Goal: Task Accomplishment & Management: Use online tool/utility

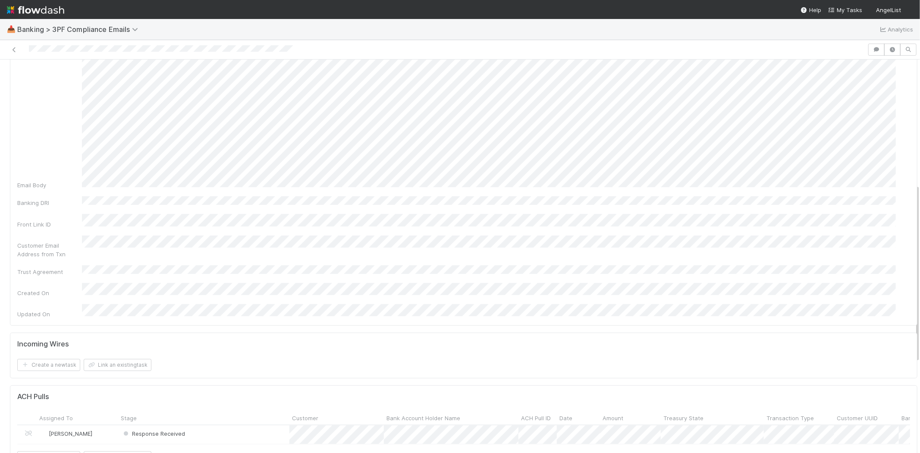
scroll to position [287, 0]
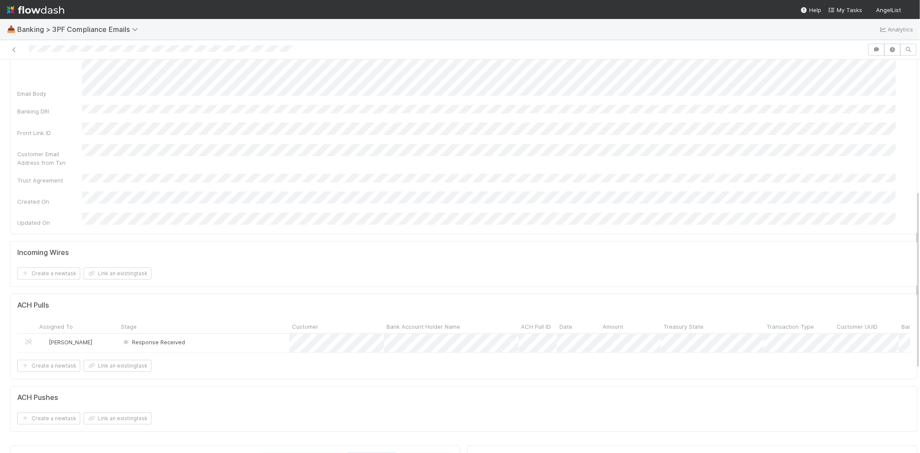
click at [215, 334] on div "Response Received" at bounding box center [203, 343] width 171 height 19
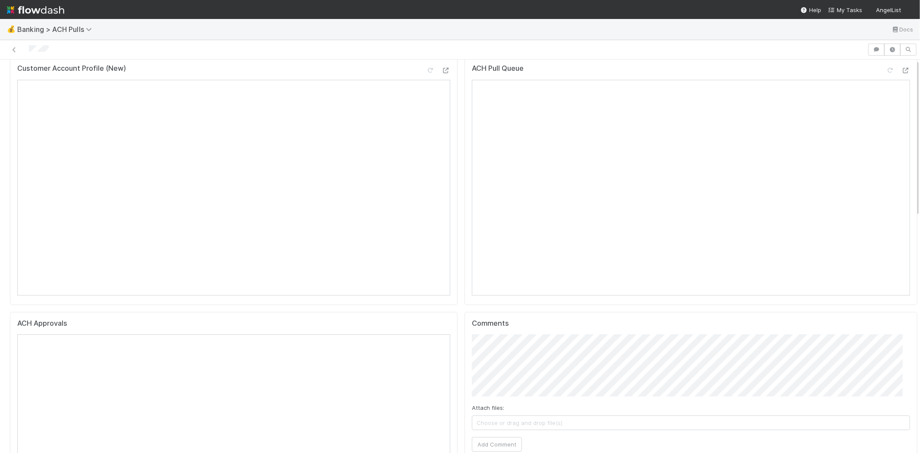
scroll to position [48, 0]
click at [546, 400] on span "Choose or drag and drop file(s)" at bounding box center [690, 406] width 437 height 14
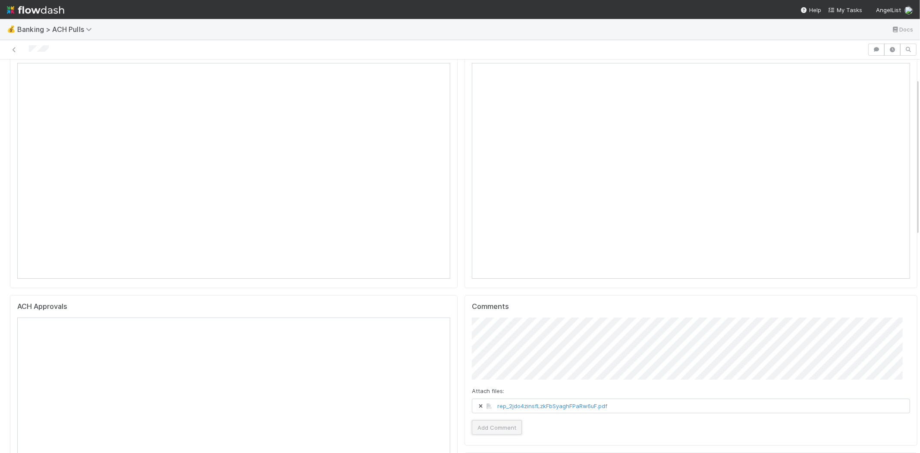
click at [495, 428] on button "Add Comment" at bounding box center [497, 427] width 50 height 15
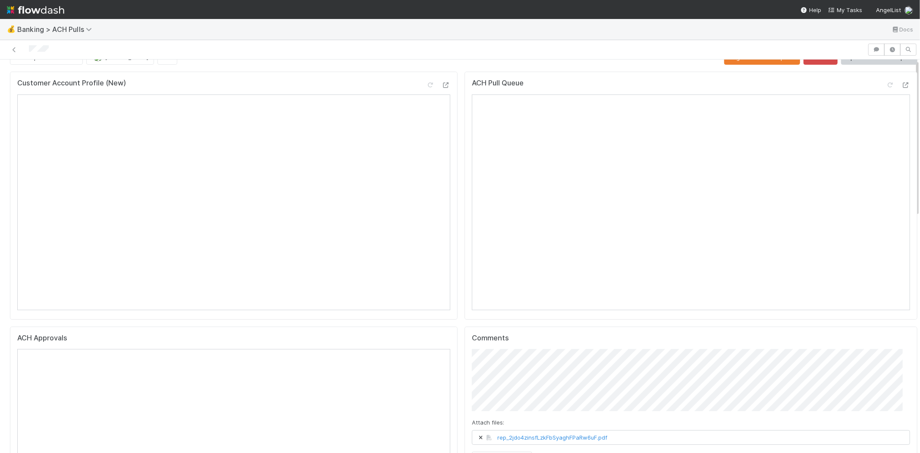
scroll to position [0, 0]
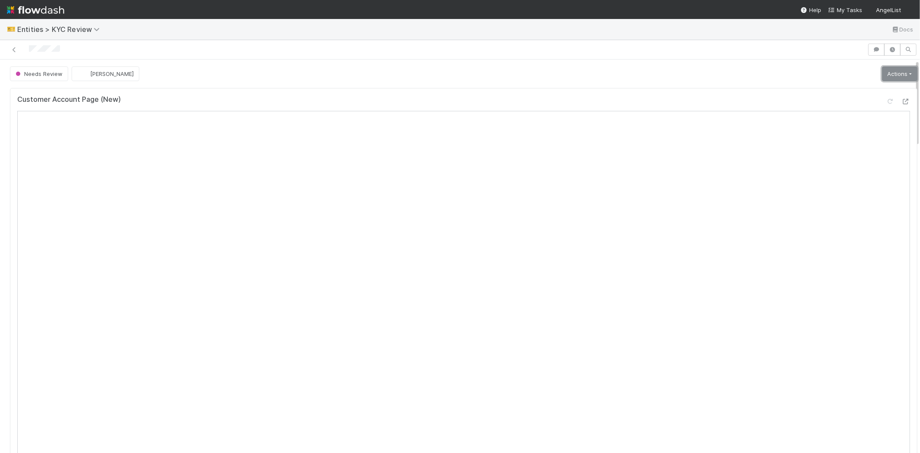
click at [882, 78] on link "Actions" at bounding box center [899, 73] width 35 height 15
click at [622, 69] on div "Needs Review Karen Jane Salcedo Actions Mark as Verified New Info Requested Mov…" at bounding box center [464, 73] width 908 height 15
click at [882, 72] on link "Actions" at bounding box center [899, 73] width 35 height 15
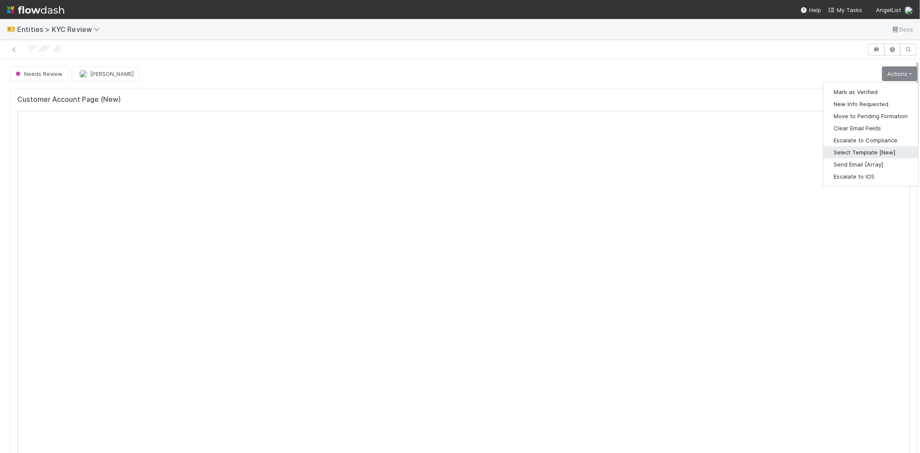
click at [845, 150] on button "Select Template [New]" at bounding box center [870, 152] width 95 height 12
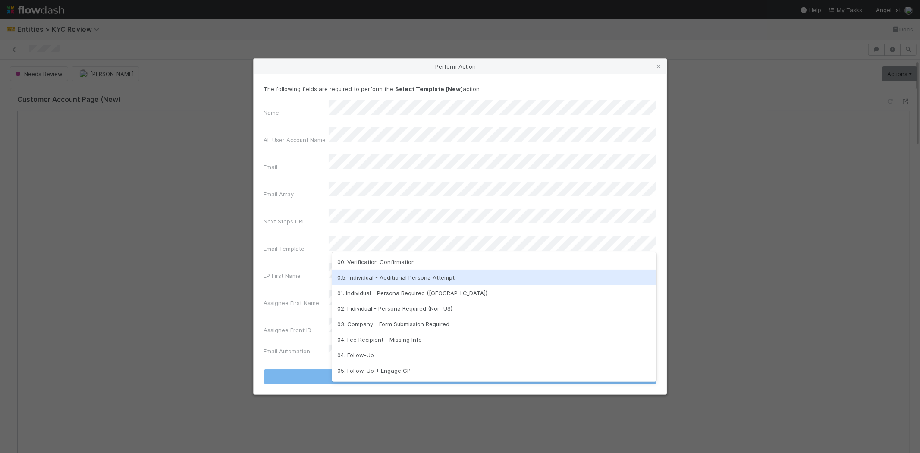
click at [368, 276] on div "0.5. Individual - Additional Persona Attempt" at bounding box center [494, 278] width 324 height 16
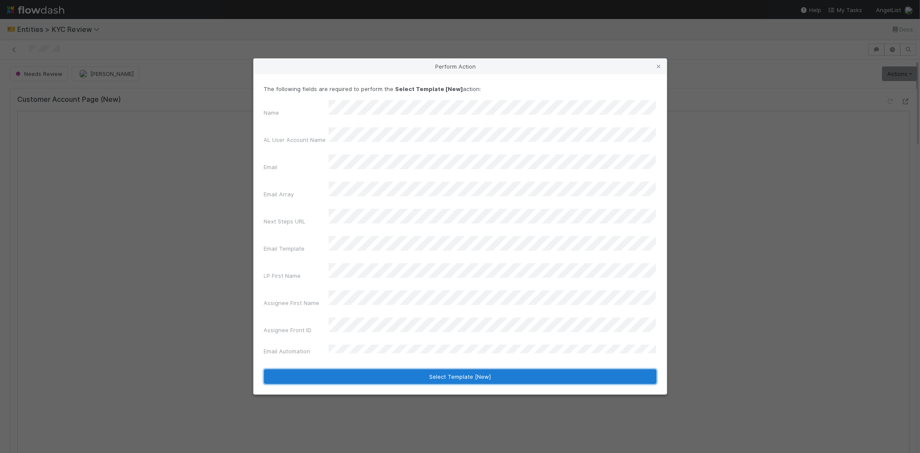
click at [321, 369] on button "Select Template [New]" at bounding box center [460, 376] width 393 height 15
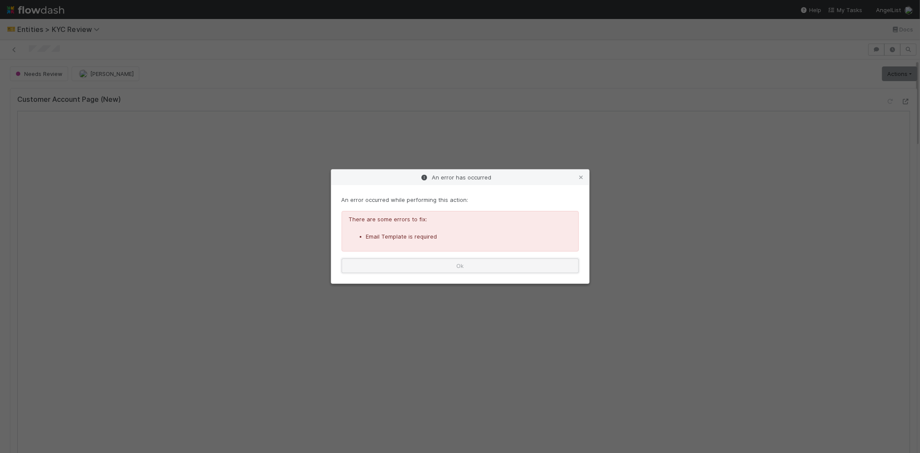
click at [441, 269] on button "Ok" at bounding box center [460, 265] width 237 height 15
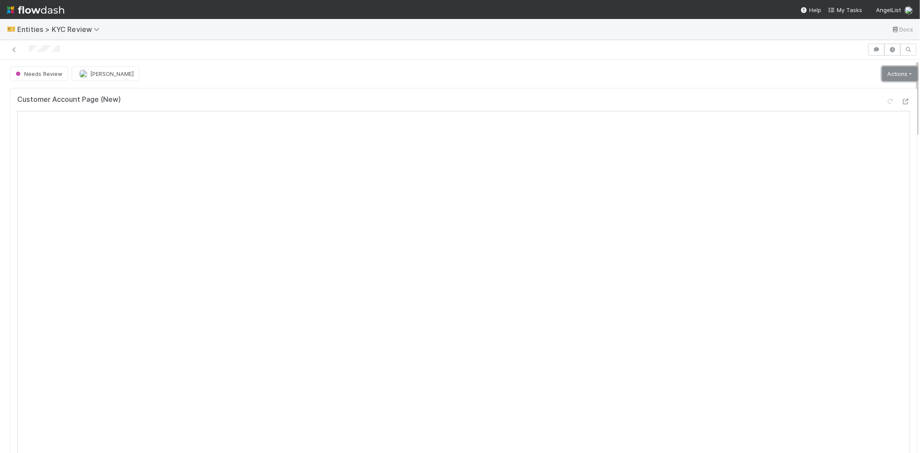
drag, startPoint x: 876, startPoint y: 77, endPoint x: 870, endPoint y: 82, distance: 7.3
click at [882, 77] on link "Actions" at bounding box center [899, 73] width 35 height 15
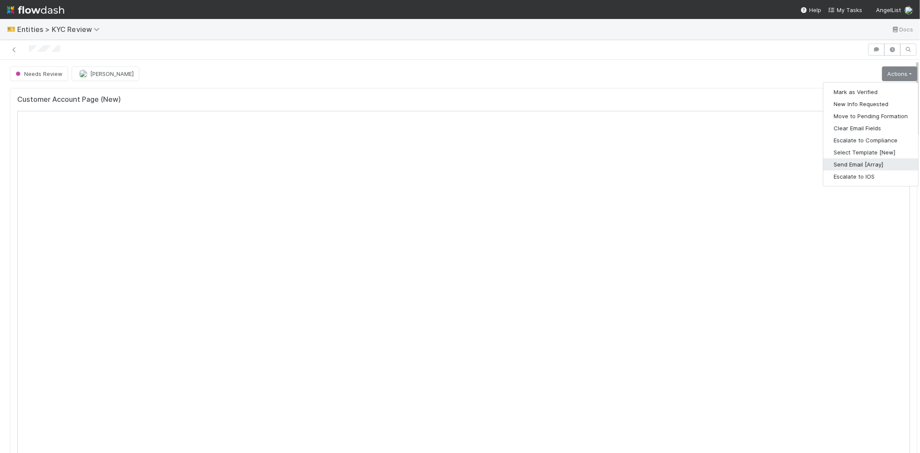
click at [826, 164] on button "Send Email [Array]" at bounding box center [870, 164] width 95 height 12
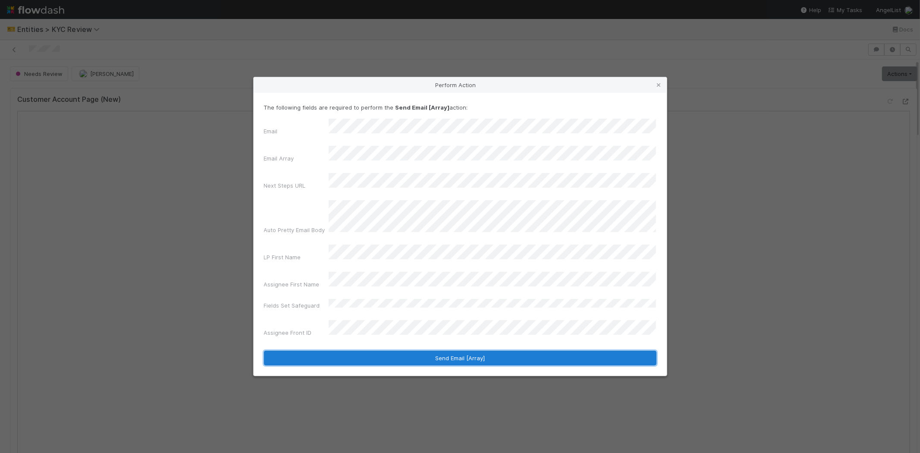
click at [346, 351] on button "Send Email [Array]" at bounding box center [460, 358] width 393 height 15
